Goal: Task Accomplishment & Management: Manage account settings

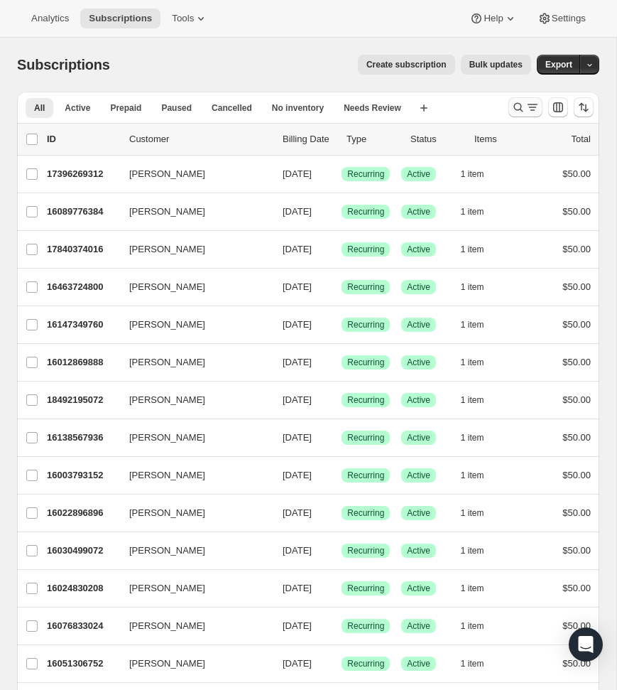
click at [524, 108] on icon "Search and filter results" at bounding box center [518, 107] width 14 height 14
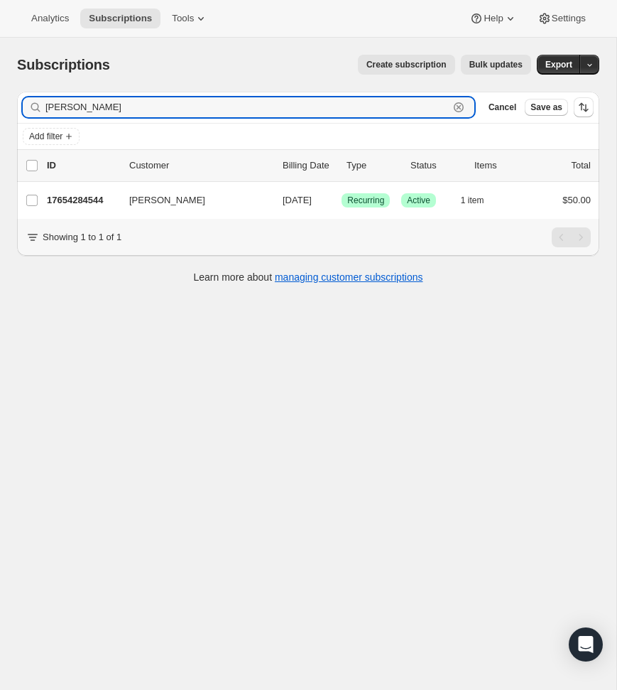
type input "[PERSON_NAME]"
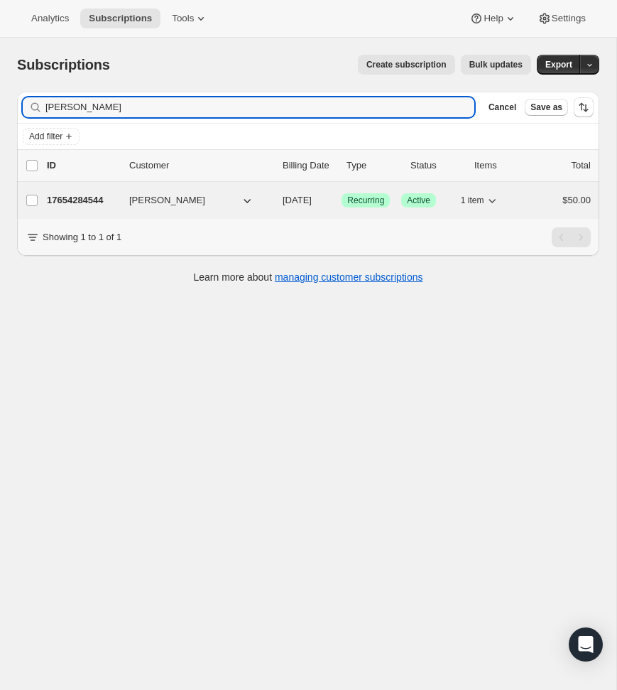
drag, startPoint x: 524, startPoint y: 108, endPoint x: 91, endPoint y: 200, distance: 443.0
click at [91, 200] on p "17654284544" at bounding box center [82, 200] width 71 height 14
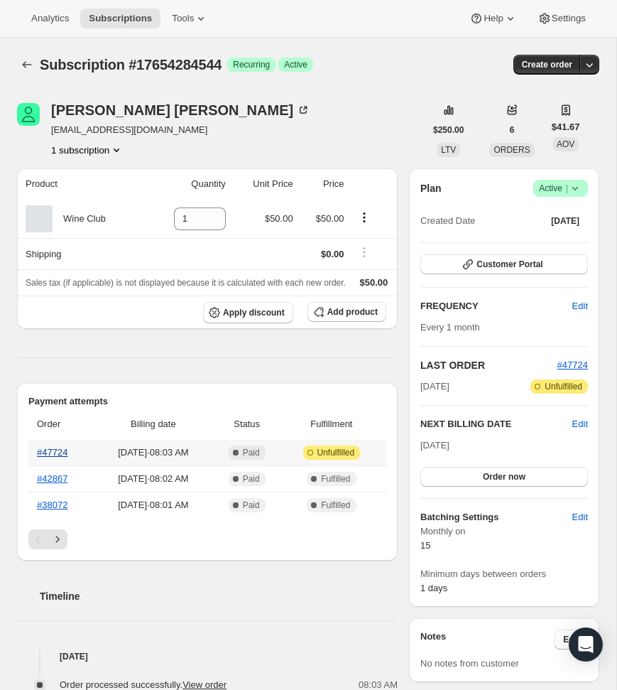
click at [42, 457] on link "#47724" at bounding box center [52, 452] width 31 height 11
